Goal: Complete application form

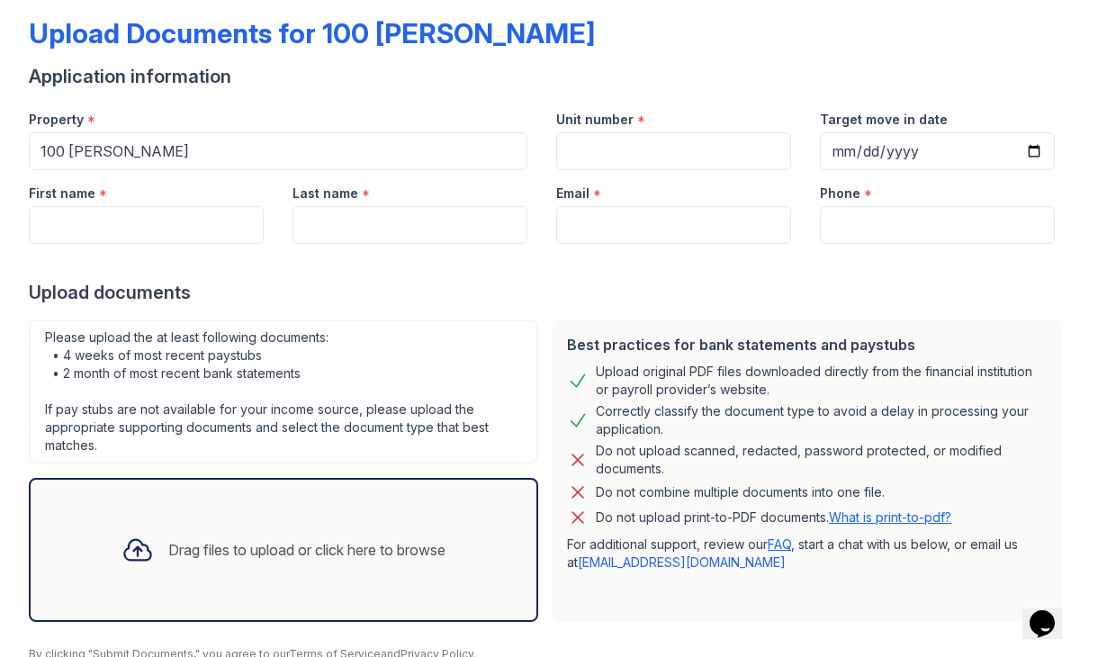
scroll to position [70, 0]
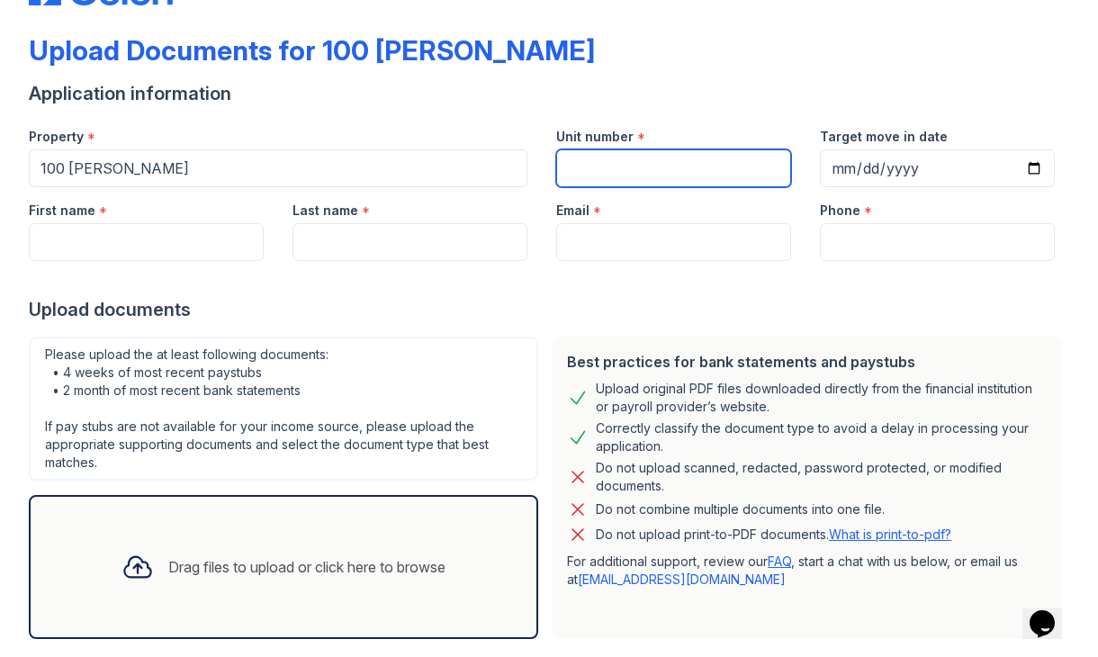
click at [623, 166] on input "Unit number" at bounding box center [673, 168] width 235 height 38
type input "1711"
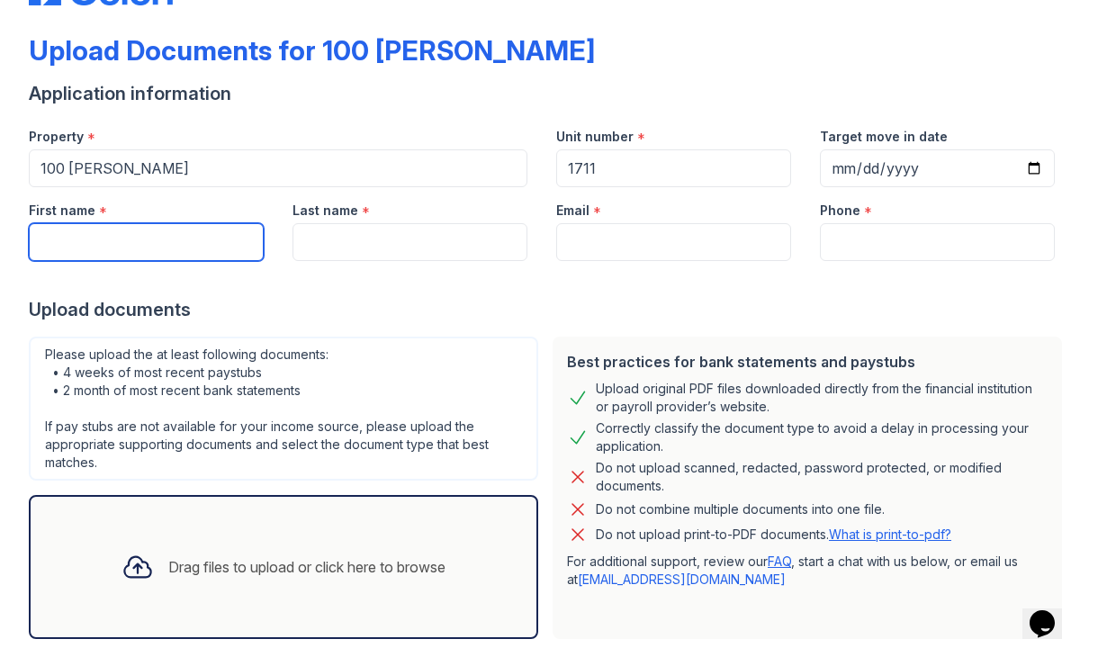
click at [190, 228] on input "First name" at bounding box center [146, 242] width 235 height 38
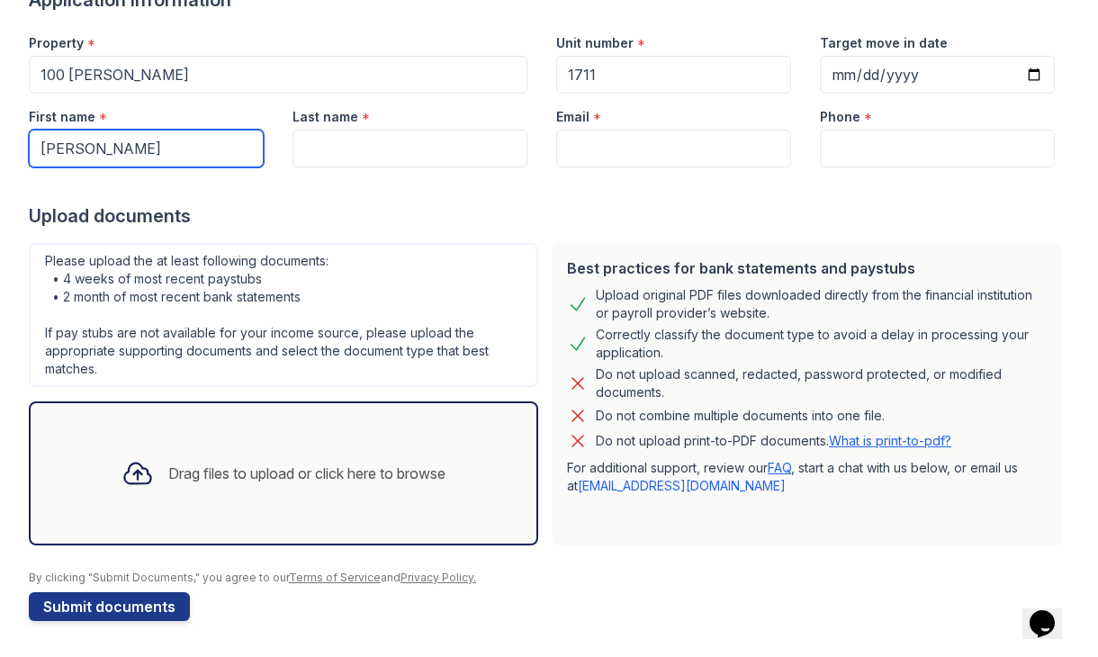
type input "[PERSON_NAME]"
